Goal: Task Accomplishment & Management: Manage account settings

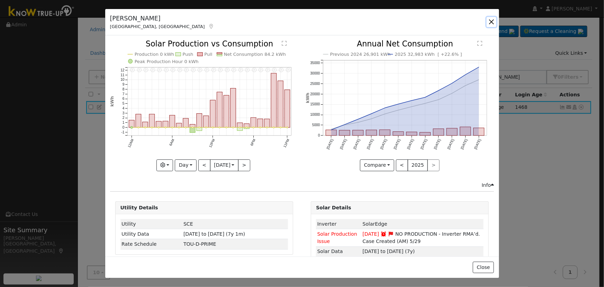
click at [493, 18] on button "button" at bounding box center [492, 22] width 10 height 10
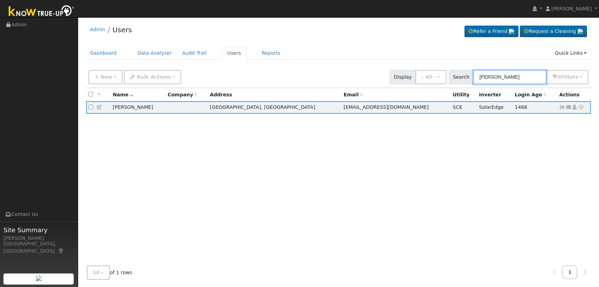
drag, startPoint x: 539, startPoint y: 82, endPoint x: 412, endPoint y: 63, distance: 128.9
click at [392, 56] on div "Admin Users Refer a Friend Request a Cleaning" at bounding box center [338, 153] width 515 height 264
paste input "[PERSON_NAME]"
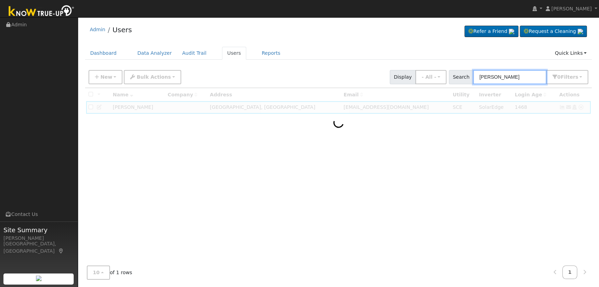
type input "[PERSON_NAME]"
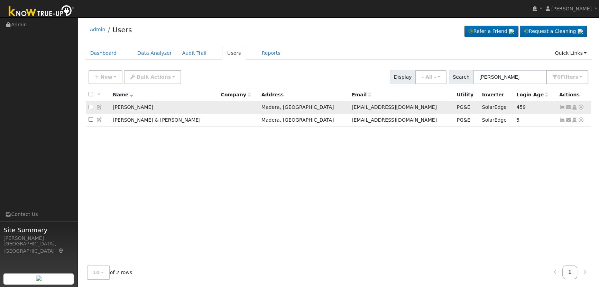
click at [563, 105] on icon at bounding box center [563, 107] width 6 height 5
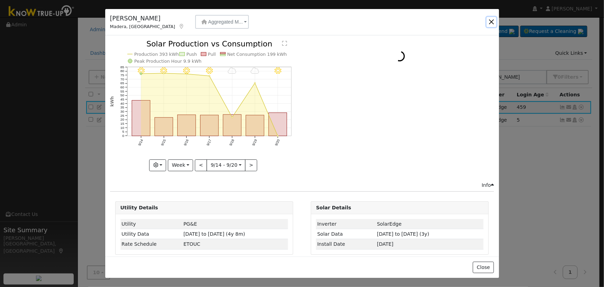
click at [490, 24] on button "button" at bounding box center [492, 22] width 10 height 10
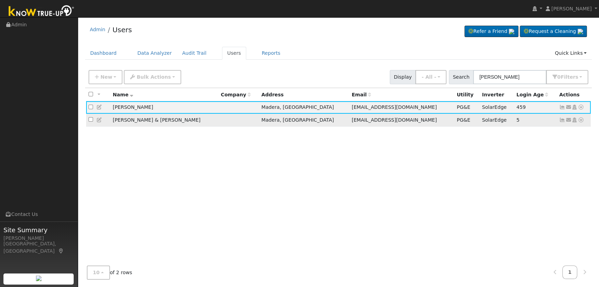
click at [561, 119] on icon at bounding box center [563, 119] width 6 height 5
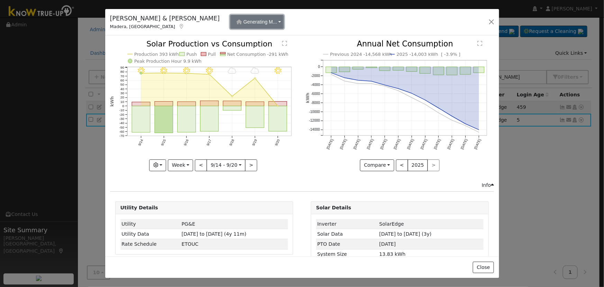
click at [243, 20] on span "Generating M..." at bounding box center [260, 22] width 34 height 6
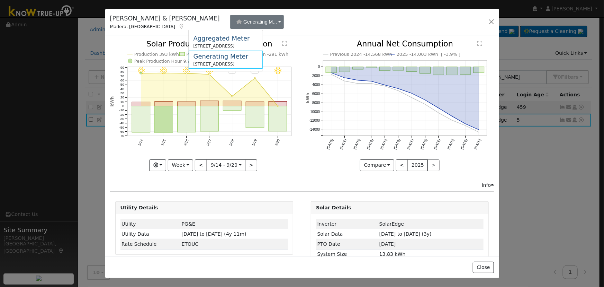
click at [280, 148] on icon "9/20 - Clear 9/19 - MostlyCloudy 9/18 - MostlyCloudy 9/17 - MostlyClear 9/16 - …" at bounding box center [204, 105] width 188 height 130
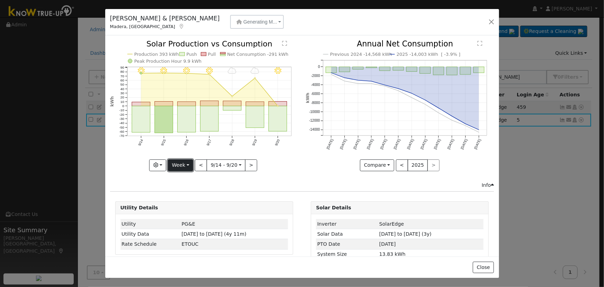
click at [184, 160] on button "Week" at bounding box center [180, 165] width 25 height 12
click at [195, 180] on link "Day" at bounding box center [192, 179] width 48 height 10
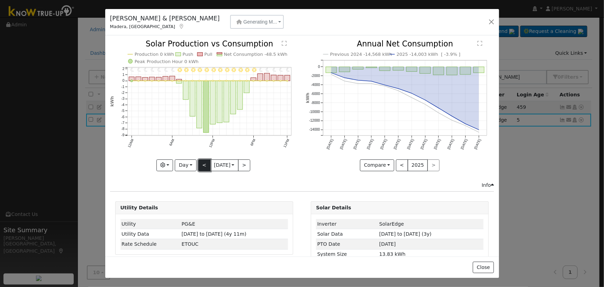
click at [204, 162] on button "<" at bounding box center [204, 165] width 12 height 12
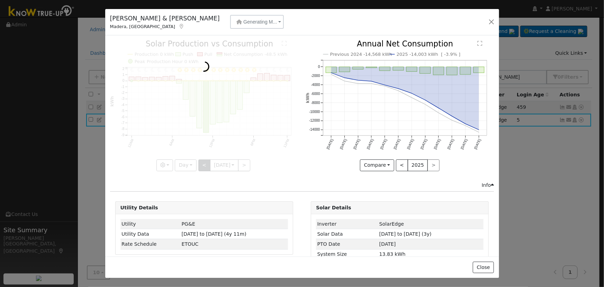
click at [204, 162] on div at bounding box center [204, 105] width 188 height 130
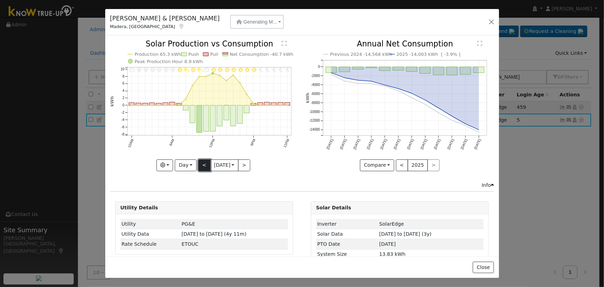
click at [204, 162] on button "<" at bounding box center [204, 165] width 12 height 12
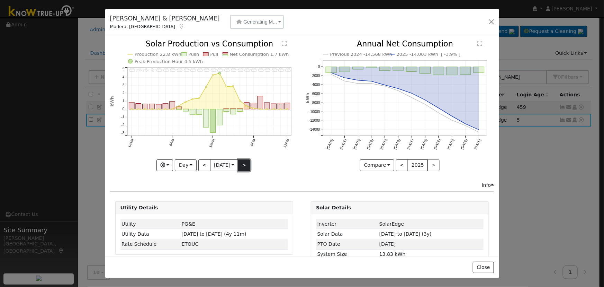
click at [239, 165] on button ">" at bounding box center [244, 165] width 12 height 12
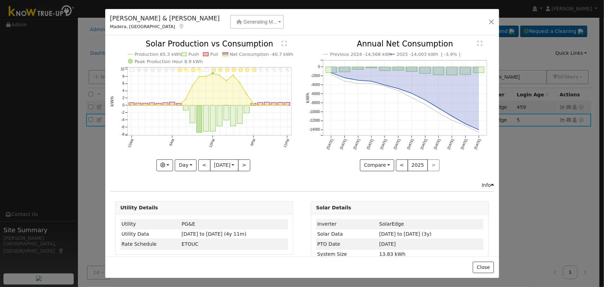
click at [239, 164] on div at bounding box center [204, 105] width 188 height 130
click at [239, 162] on button ">" at bounding box center [244, 165] width 12 height 12
type input "[DATE]"
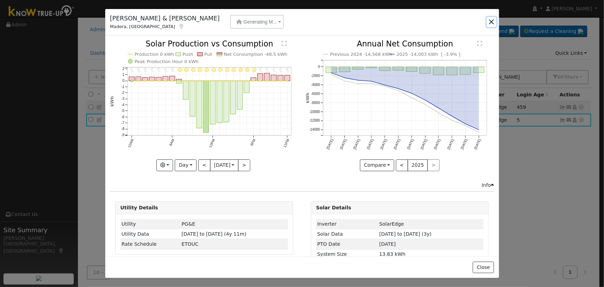
click at [494, 19] on button "button" at bounding box center [492, 22] width 10 height 10
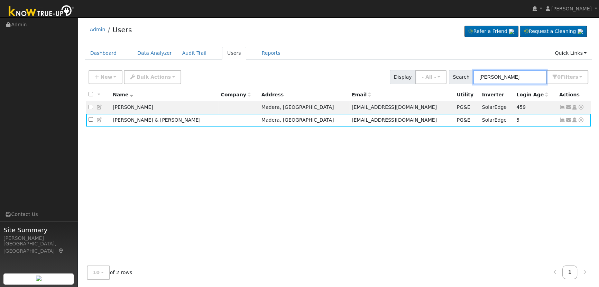
drag, startPoint x: 514, startPoint y: 74, endPoint x: 464, endPoint y: 72, distance: 49.9
click at [464, 72] on div "Search [PERSON_NAME] 0 Filter s Role Show - All - Show Leads Admin Billing Admi…" at bounding box center [519, 77] width 140 height 14
